Goal: Find specific page/section: Find specific page/section

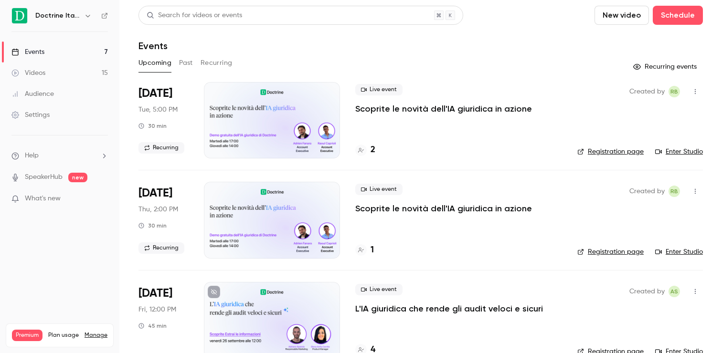
click at [78, 16] on h6 "Doctrine Italia" at bounding box center [57, 16] width 45 height 10
click at [86, 15] on icon "button" at bounding box center [88, 16] width 8 height 8
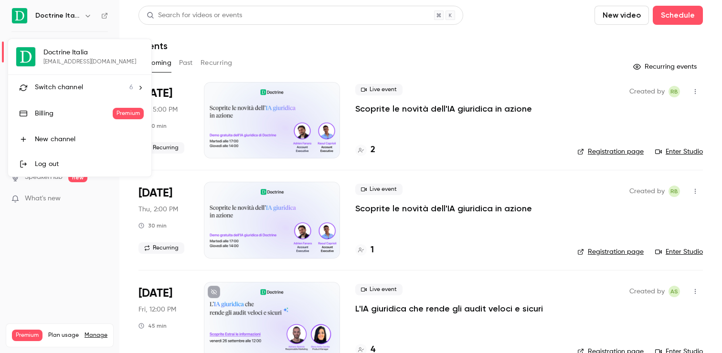
click at [81, 85] on span "Switch channel" at bounding box center [59, 88] width 48 height 10
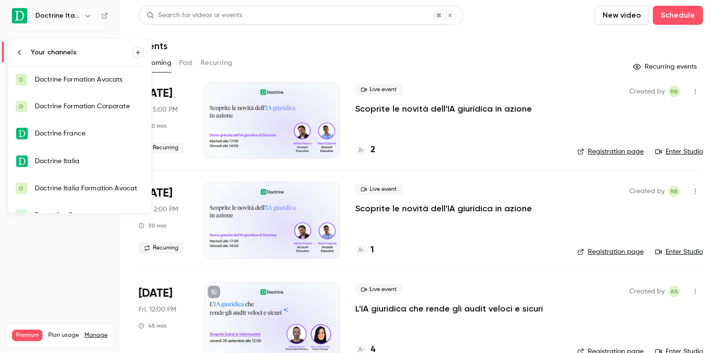
click at [75, 136] on div "Doctrine France" at bounding box center [89, 134] width 109 height 10
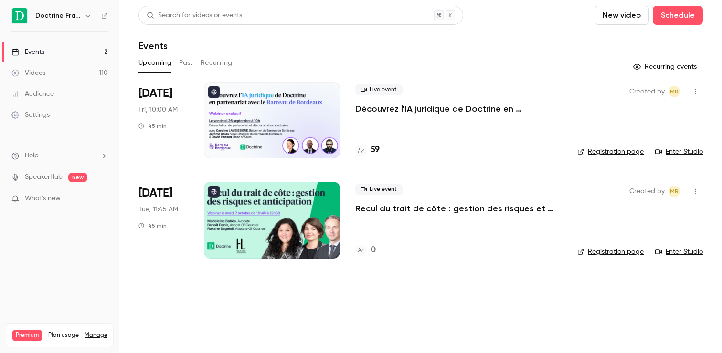
click at [383, 209] on p "Recul du trait de côte : gestion des risques et anticipation" at bounding box center [458, 208] width 207 height 11
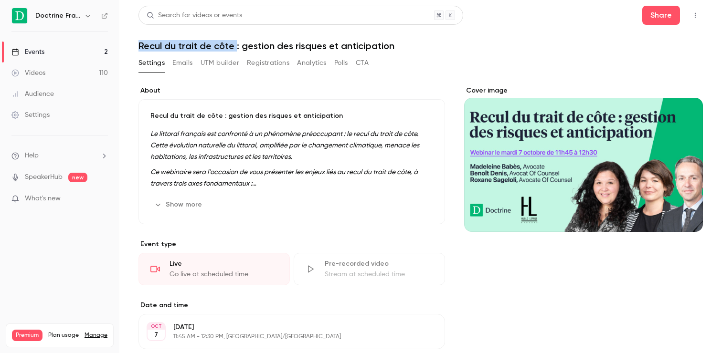
copy h1 "Recul du trait de côte"
drag, startPoint x: 134, startPoint y: 46, endPoint x: 236, endPoint y: 47, distance: 102.2
click at [236, 47] on main "Search for videos or events Share Recul du trait de côte : gestion des risques …" at bounding box center [420, 176] width 602 height 353
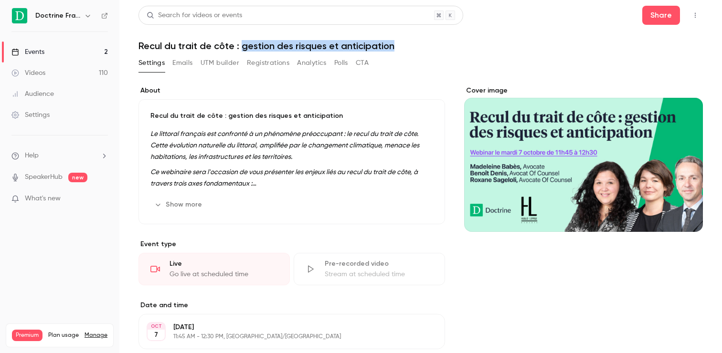
drag, startPoint x: 242, startPoint y: 48, endPoint x: 424, endPoint y: 49, distance: 182.3
click at [424, 49] on h1 "Recul du trait de côte : gestion des risques et anticipation" at bounding box center [420, 45] width 564 height 11
copy h1 "gestion des risques et anticipation"
